Goal: Transaction & Acquisition: Book appointment/travel/reservation

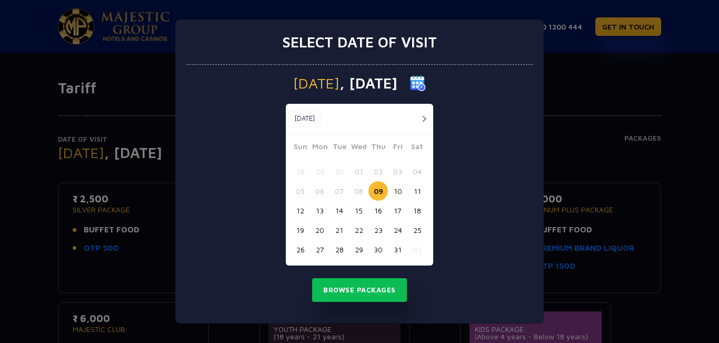
click at [426, 83] on img at bounding box center [418, 83] width 16 height 16
click at [421, 118] on button "button" at bounding box center [424, 118] width 13 height 13
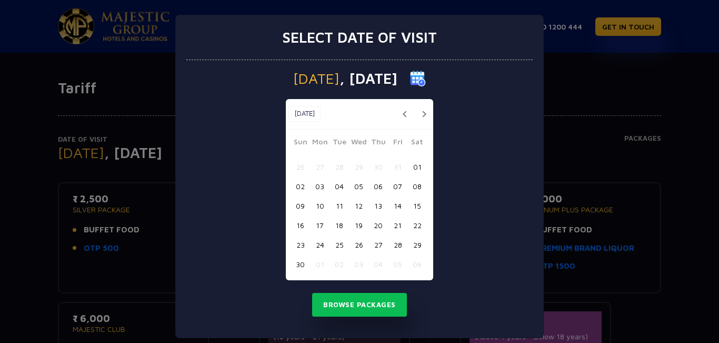
click at [420, 116] on button "button" at bounding box center [424, 113] width 13 height 13
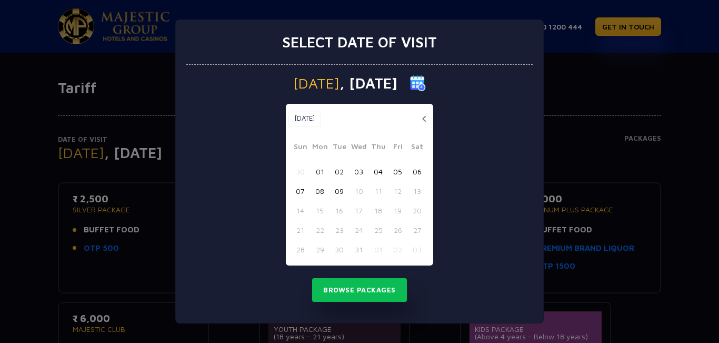
click at [425, 121] on button "button" at bounding box center [424, 118] width 13 height 13
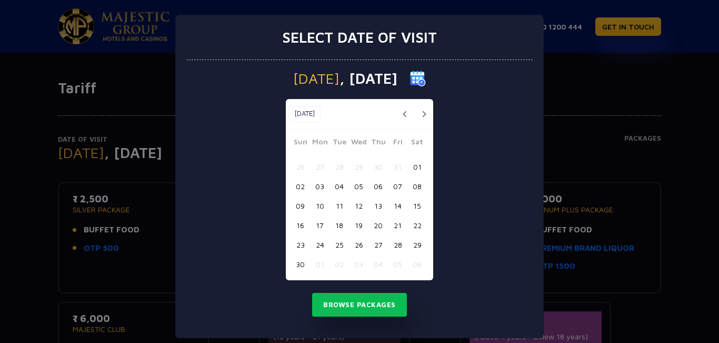
click at [399, 114] on button "button" at bounding box center [404, 113] width 13 height 13
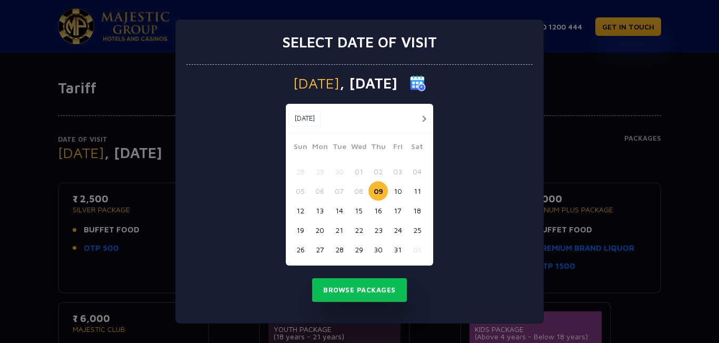
click at [379, 231] on button "23" at bounding box center [378, 229] width 19 height 19
click at [380, 251] on button "30" at bounding box center [378, 249] width 19 height 19
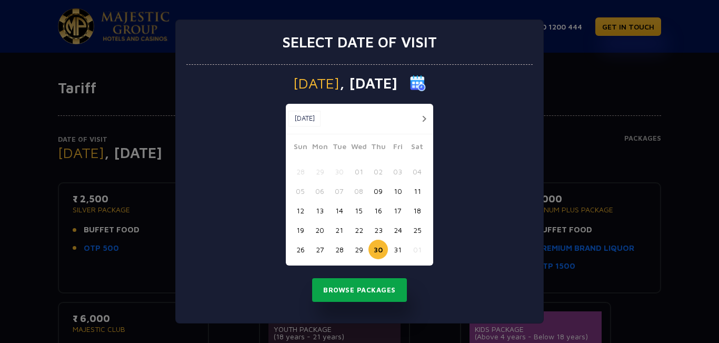
click at [367, 289] on button "Browse Packages" at bounding box center [359, 290] width 95 height 24
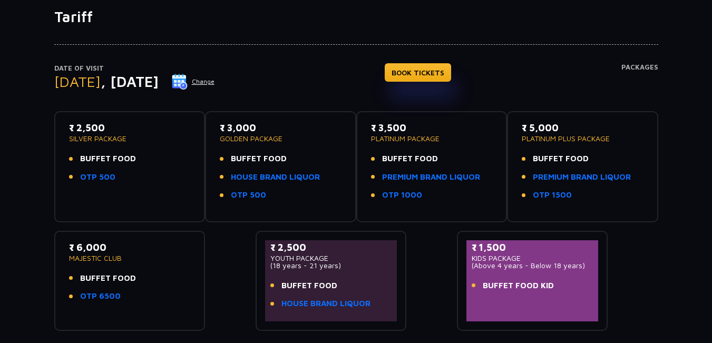
scroll to position [53, 0]
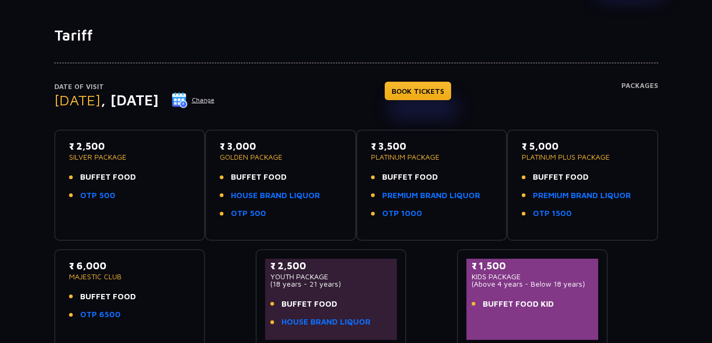
click at [242, 148] on p "₹ 3,000" at bounding box center [281, 146] width 122 height 14
click at [239, 192] on link "HOUSE BRAND LIQUOR" at bounding box center [275, 196] width 89 height 12
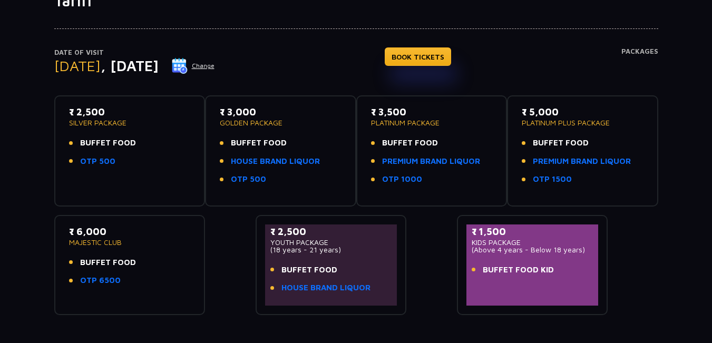
scroll to position [105, 0]
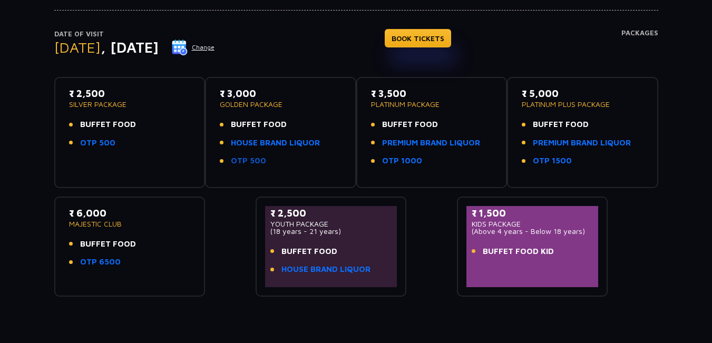
click at [248, 161] on link "OTP 500" at bounding box center [248, 161] width 35 height 12
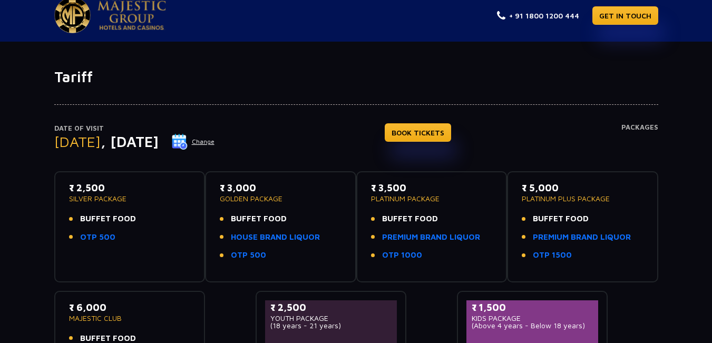
scroll to position [0, 0]
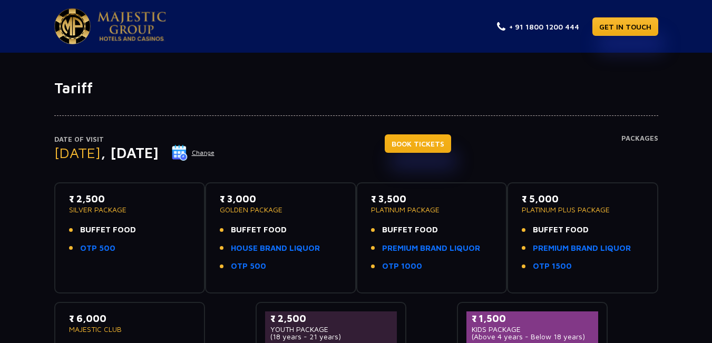
click at [439, 143] on link "BOOK TICKETS" at bounding box center [418, 143] width 66 height 18
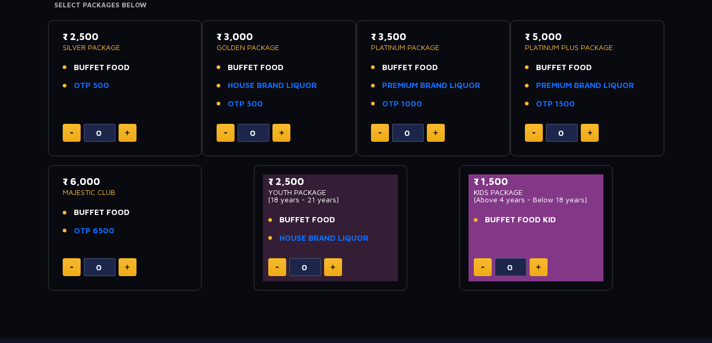
scroll to position [211, 0]
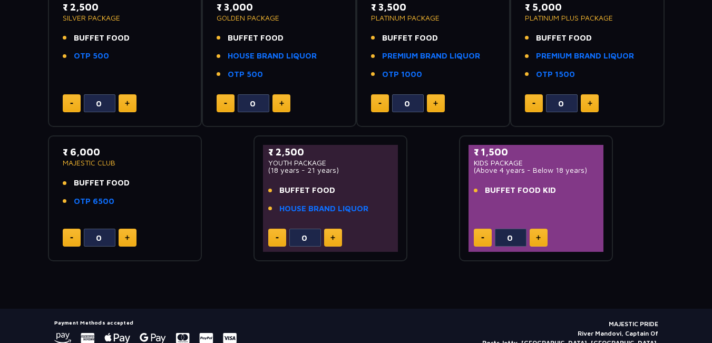
click at [536, 239] on img at bounding box center [538, 237] width 5 height 5
type input "1"
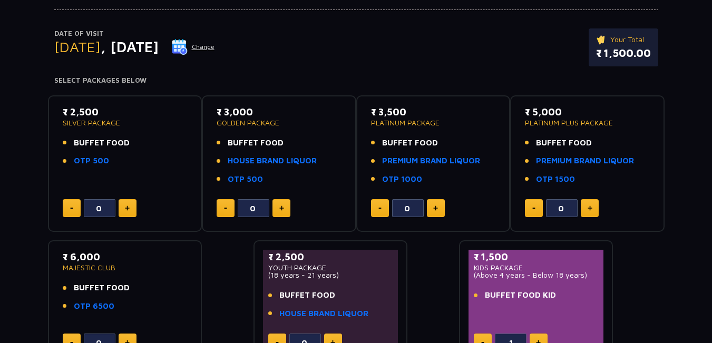
scroll to position [105, 0]
click at [283, 208] on img at bounding box center [281, 208] width 5 height 5
type input "2"
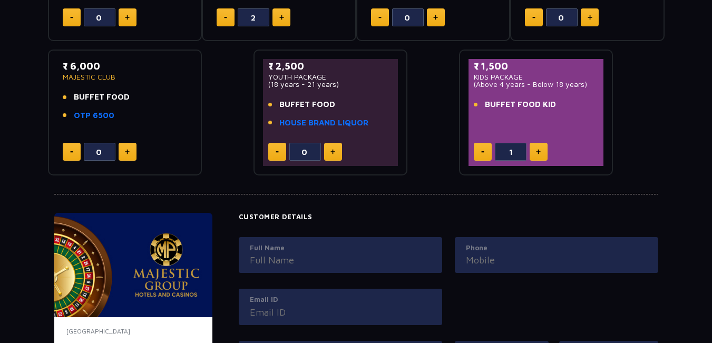
scroll to position [316, 0]
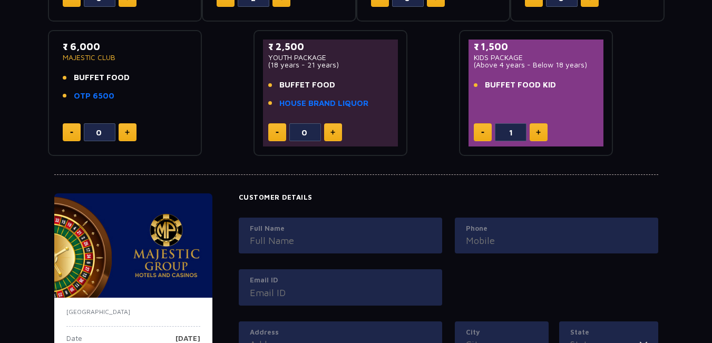
click at [541, 132] on button at bounding box center [538, 132] width 18 height 18
type input "2"
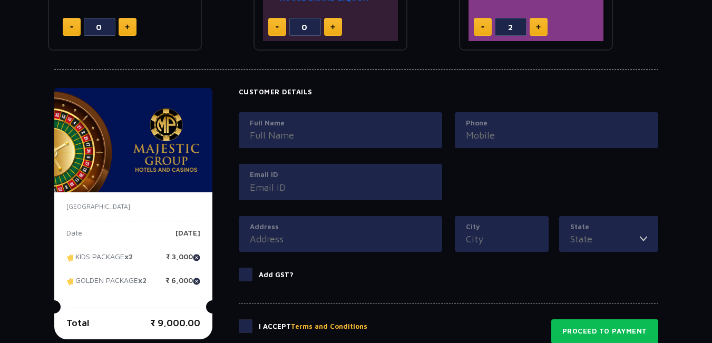
scroll to position [474, 0]
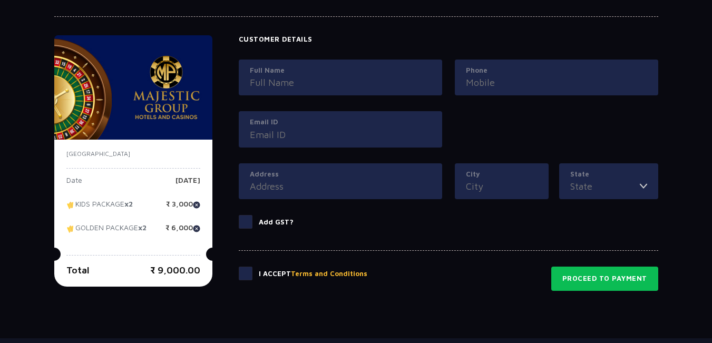
click at [243, 221] on span at bounding box center [246, 222] width 14 height 14
click at [0, 0] on input "Add GST?" at bounding box center [0, 0] width 0 height 0
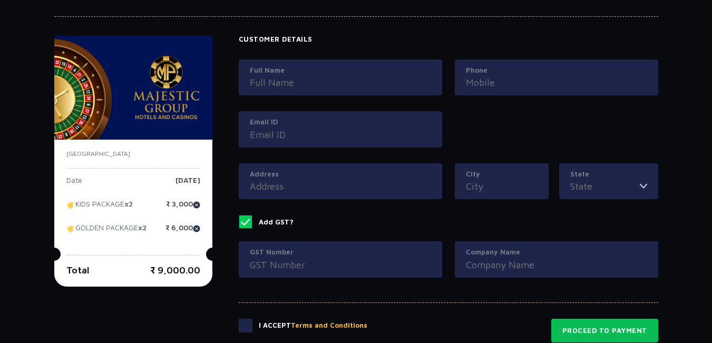
click at [243, 221] on span at bounding box center [246, 222] width 14 height 14
click at [0, 0] on input "Add GST?" at bounding box center [0, 0] width 0 height 0
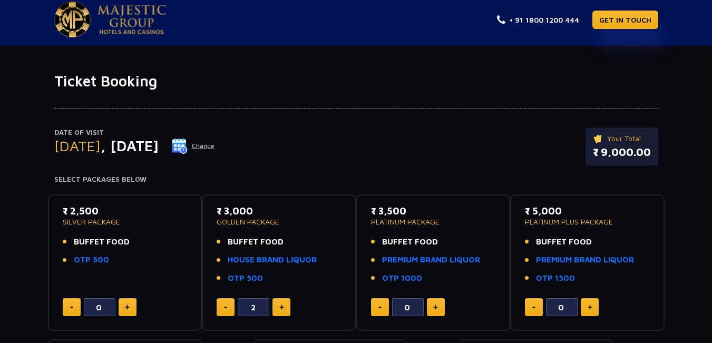
scroll to position [0, 0]
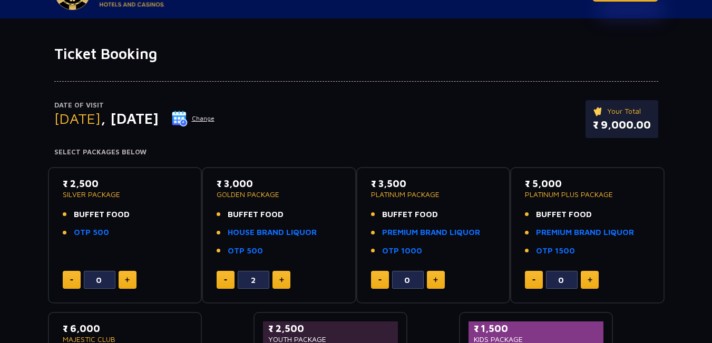
scroll to position [53, 0]
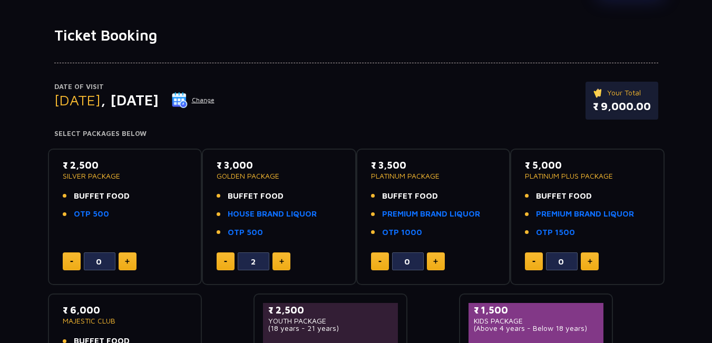
click at [226, 263] on button at bounding box center [225, 261] width 18 height 18
type input "0"
click at [126, 259] on img at bounding box center [127, 261] width 5 height 5
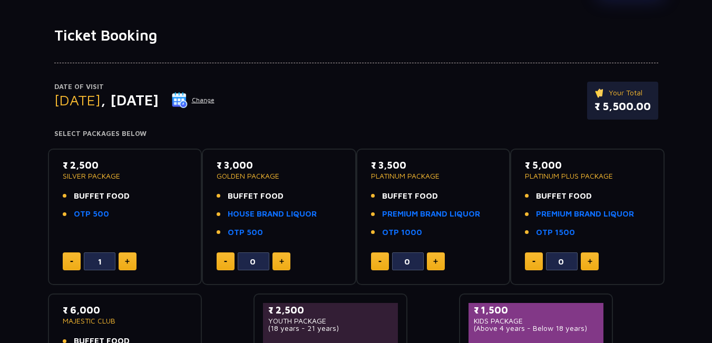
type input "2"
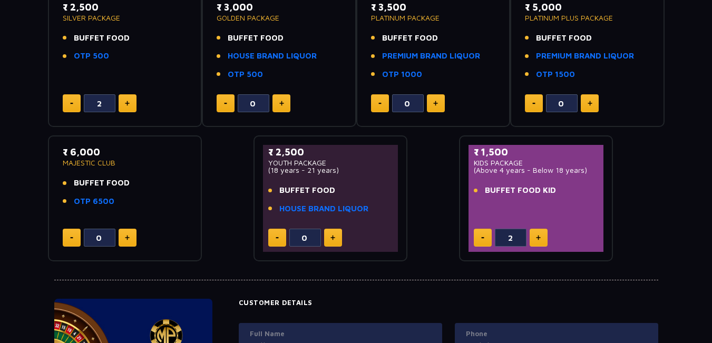
scroll to position [158, 0]
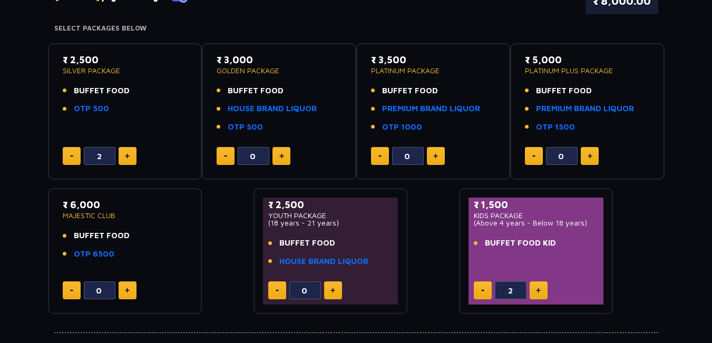
click at [479, 290] on button at bounding box center [483, 290] width 18 height 18
type input "1"
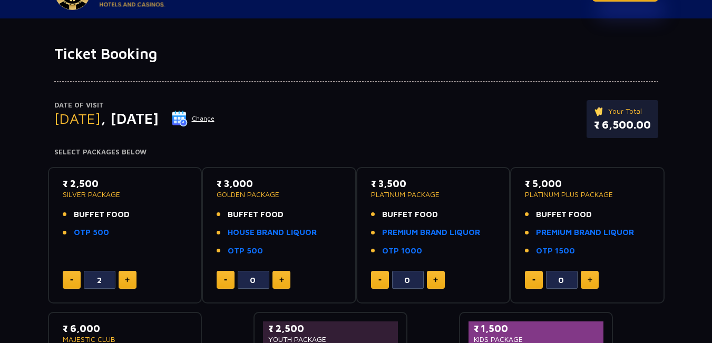
scroll to position [53, 0]
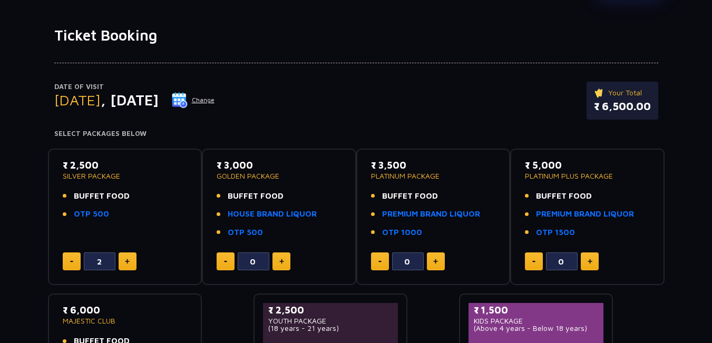
click at [72, 261] on img at bounding box center [71, 262] width 3 height 2
type input "0"
click at [285, 263] on button at bounding box center [281, 261] width 18 height 18
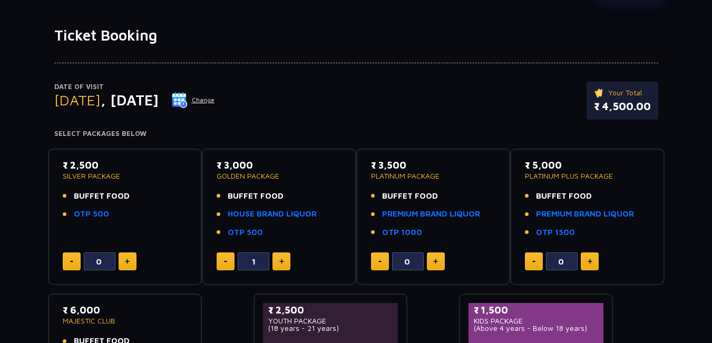
type input "2"
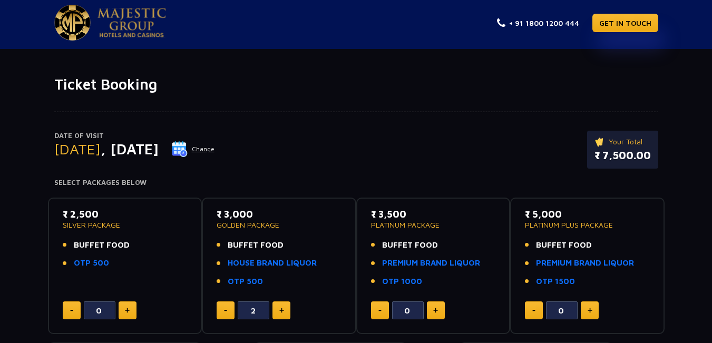
scroll to position [0, 0]
